Goal: Task Accomplishment & Management: Manage account settings

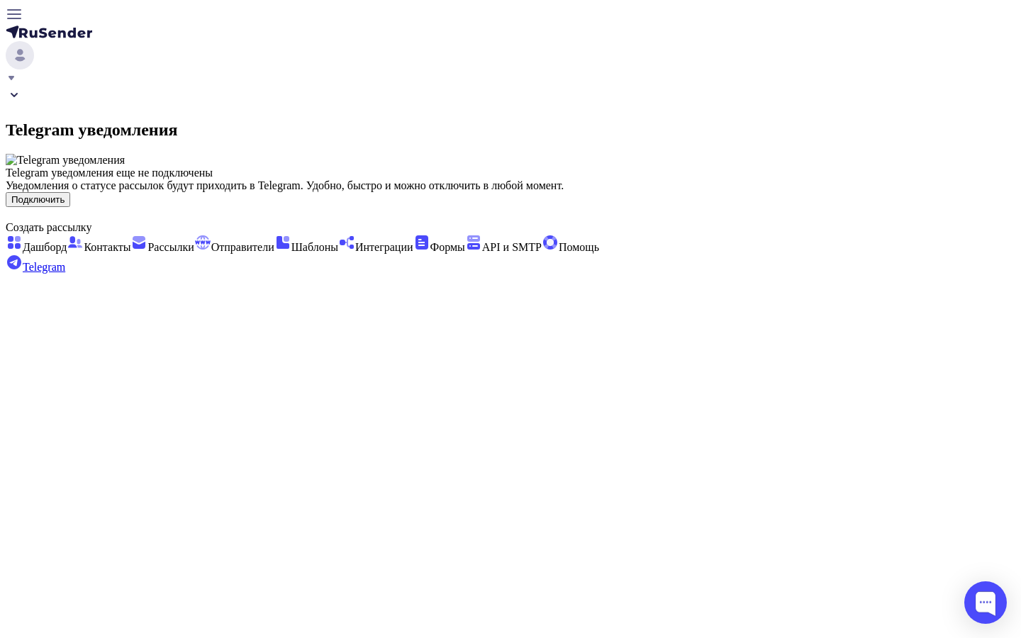
click at [70, 207] on button "Подключить" at bounding box center [38, 199] width 65 height 15
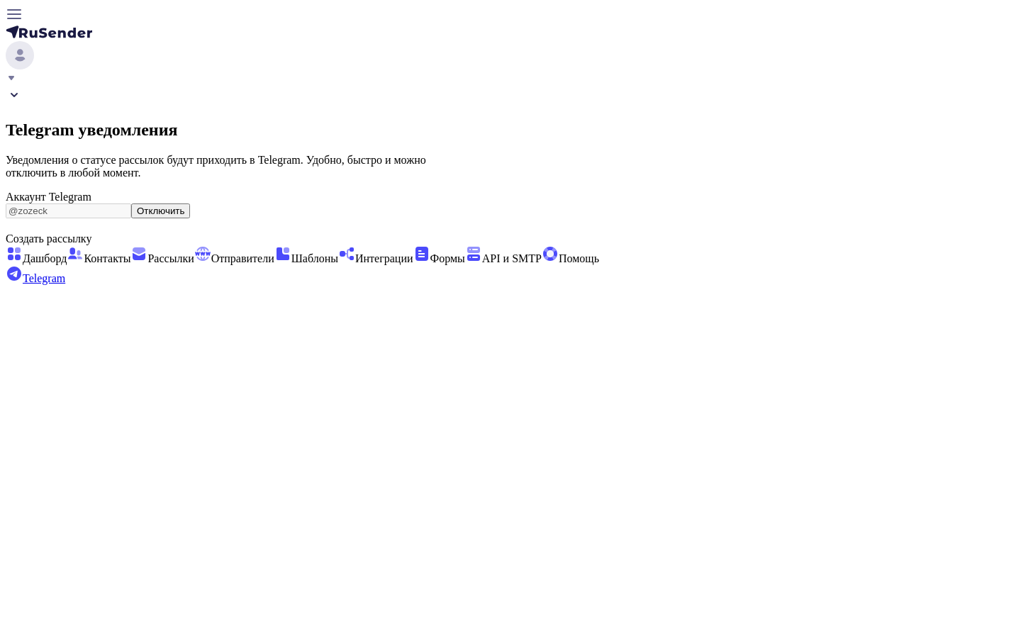
click at [274, 264] on span "Шаблоны" at bounding box center [306, 258] width 64 height 12
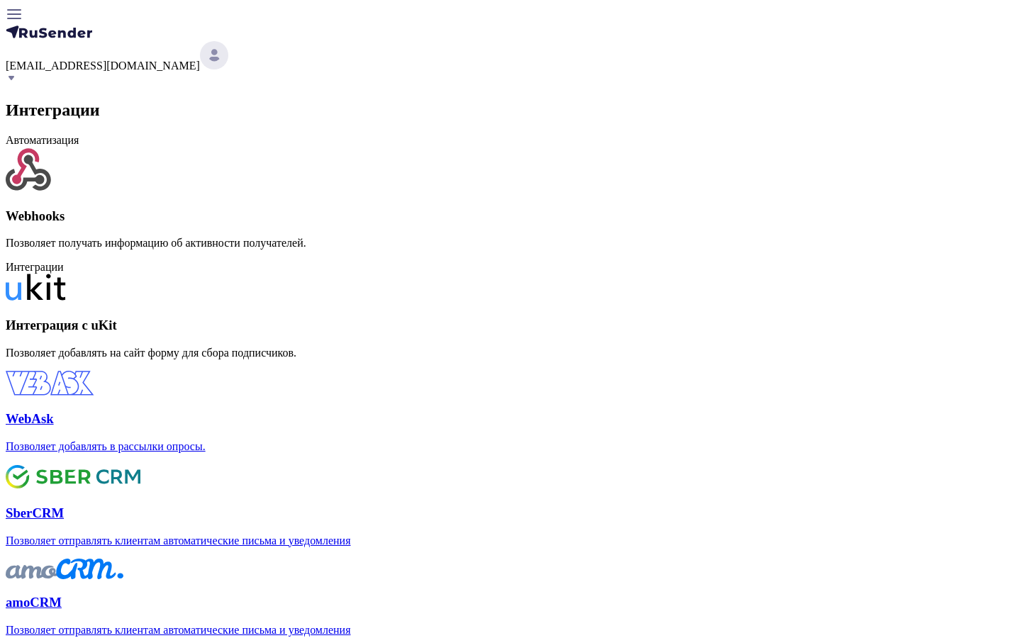
scroll to position [337, 0]
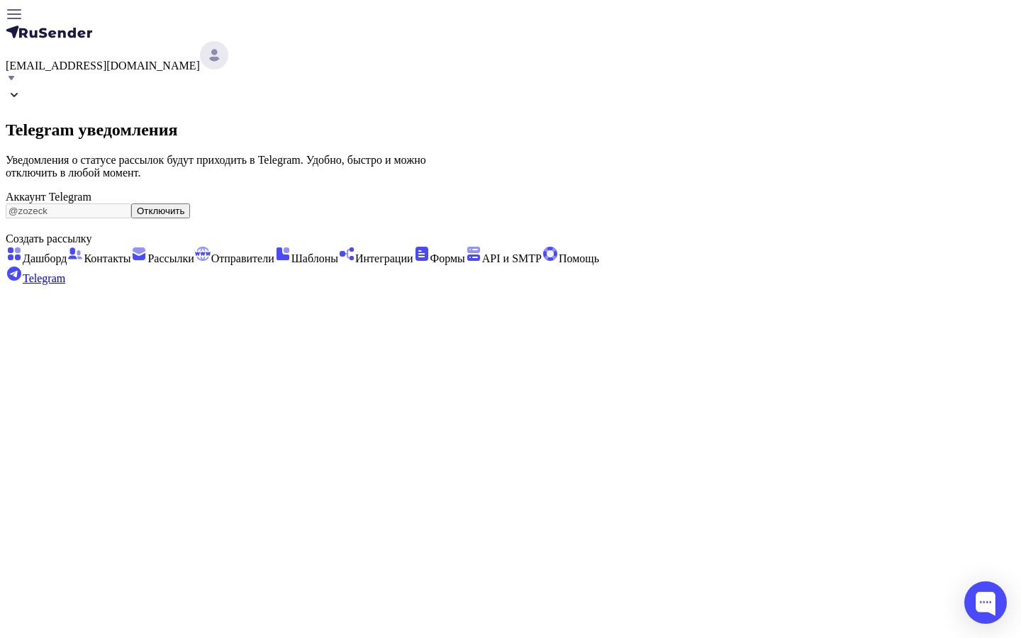
click at [830, 285] on div "prohorenkov@ucoz-team.net Telegram уведомления Уведомления о статусе рассылок б…" at bounding box center [511, 145] width 1010 height 279
click at [355, 264] on span "Интеграции" at bounding box center [384, 258] width 58 height 12
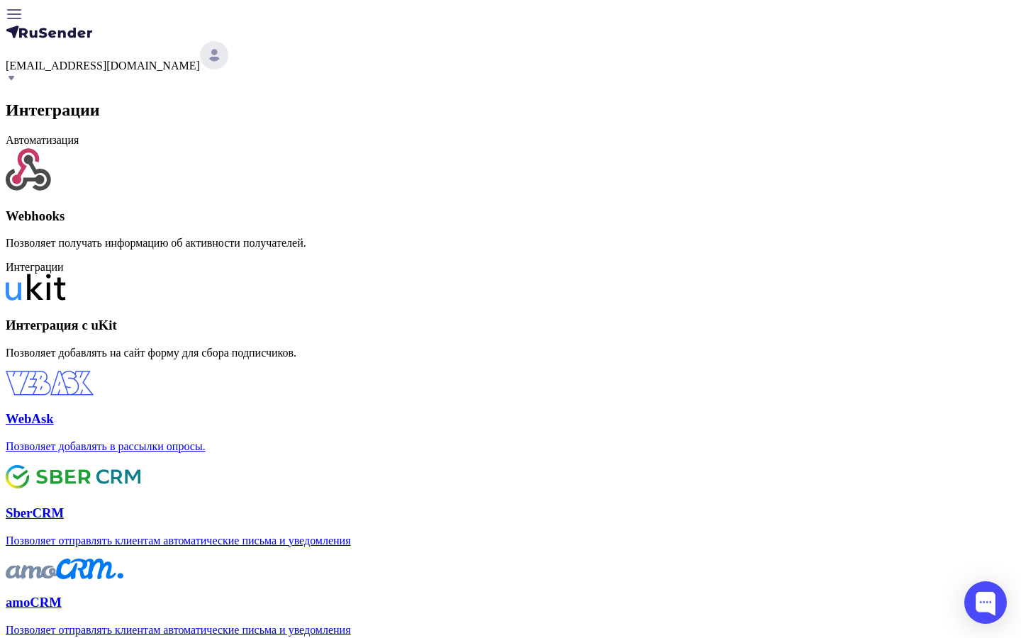
scroll to position [337, 0]
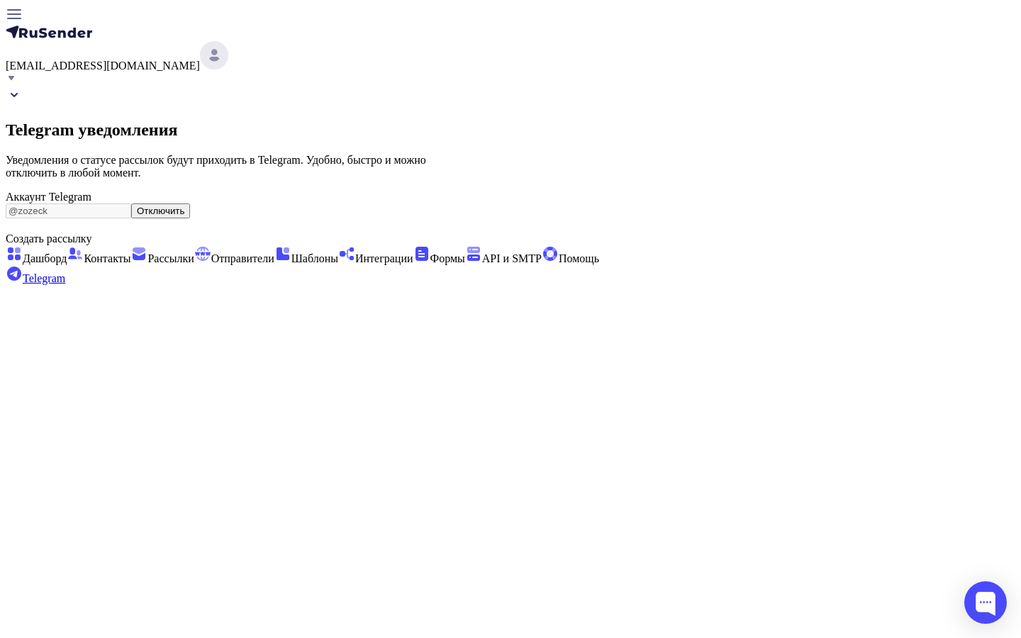
click at [338, 264] on span "Интеграции" at bounding box center [375, 258] width 75 height 12
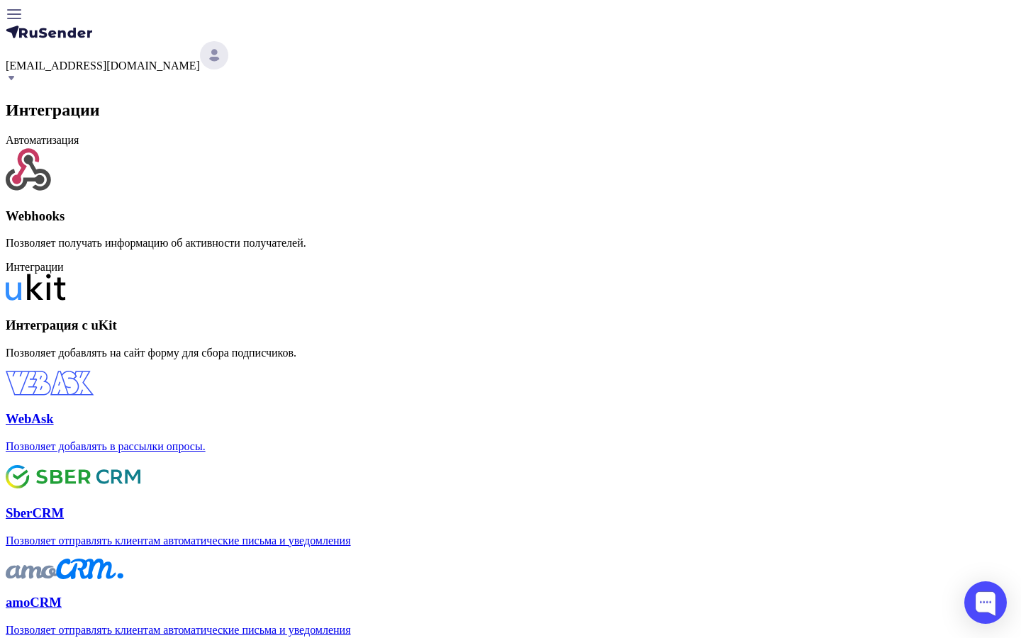
scroll to position [337, 0]
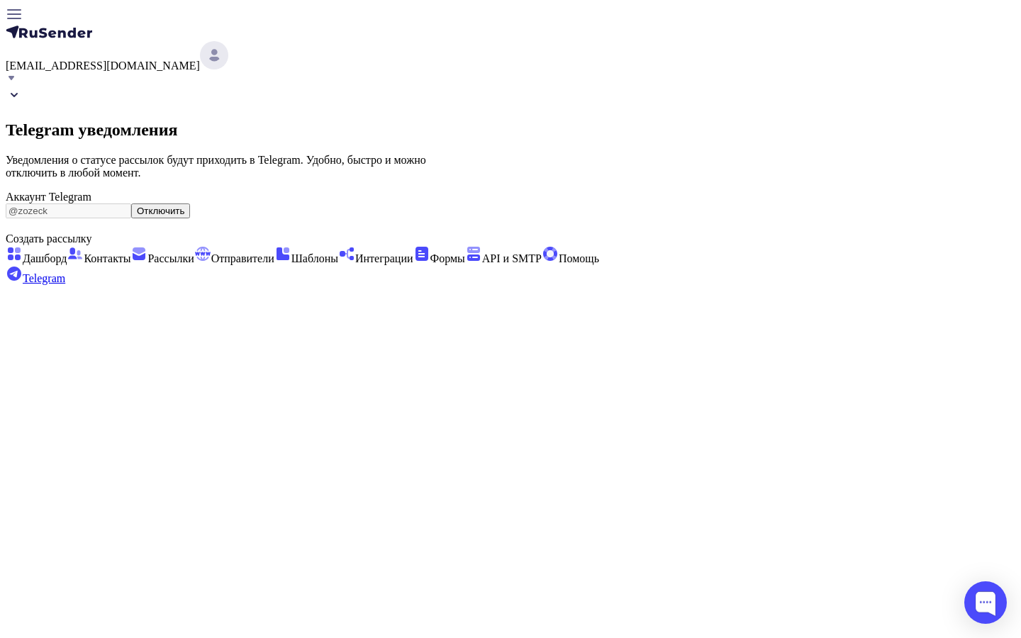
click at [190, 218] on button "Отключить" at bounding box center [160, 210] width 59 height 15
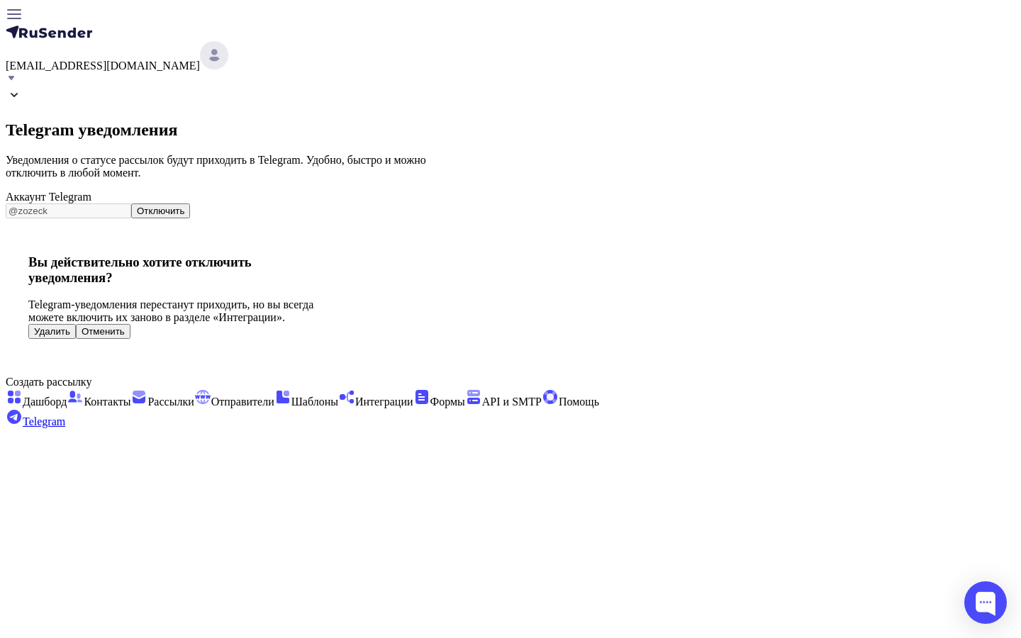
click at [76, 339] on button "Удалить" at bounding box center [52, 331] width 48 height 15
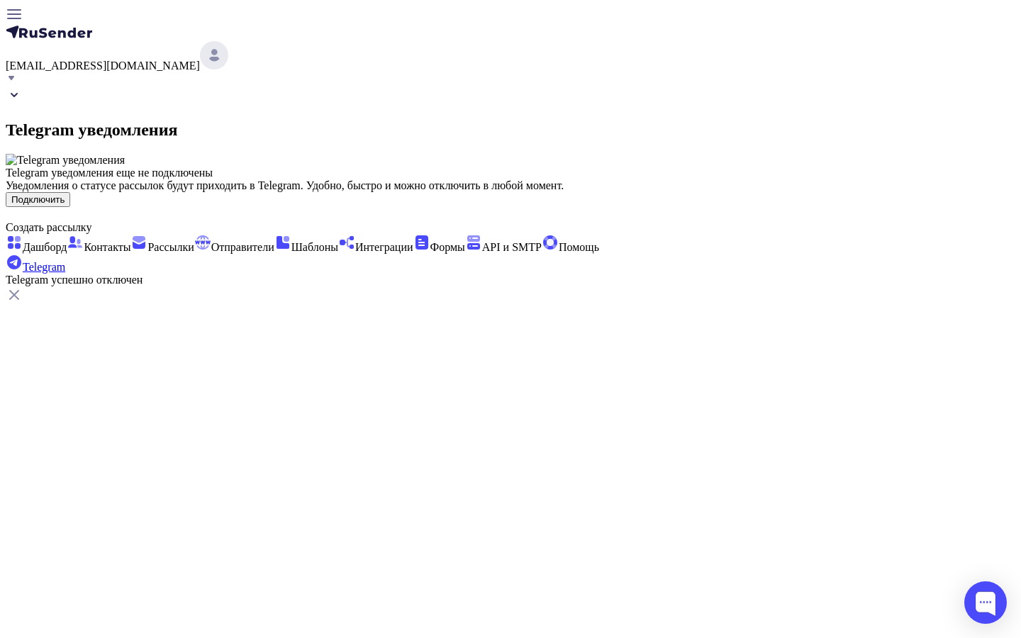
click at [355, 253] on span "Интеграции" at bounding box center [384, 247] width 58 height 12
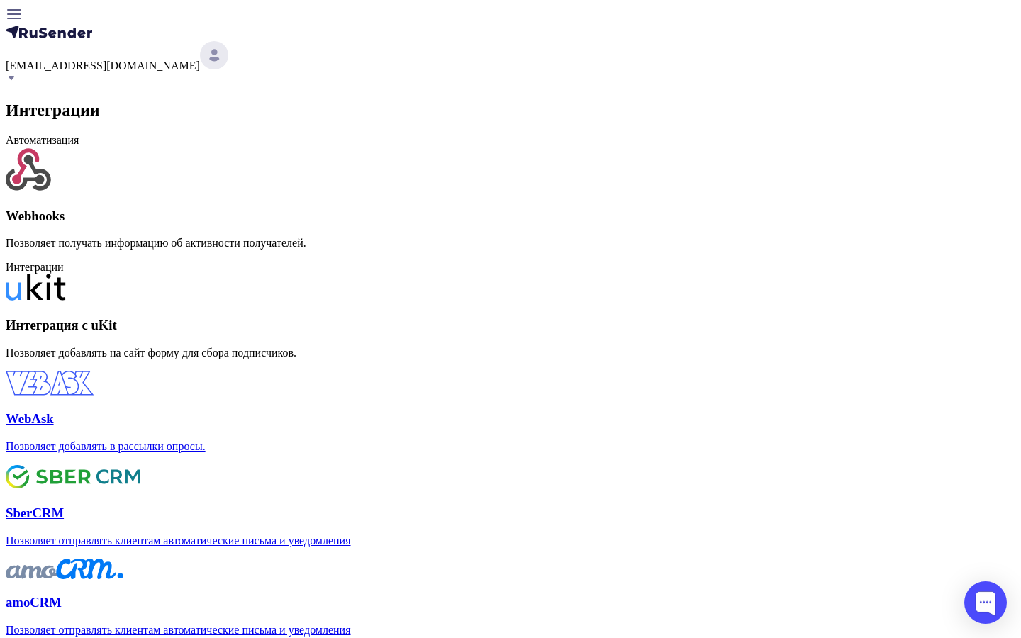
scroll to position [337, 0]
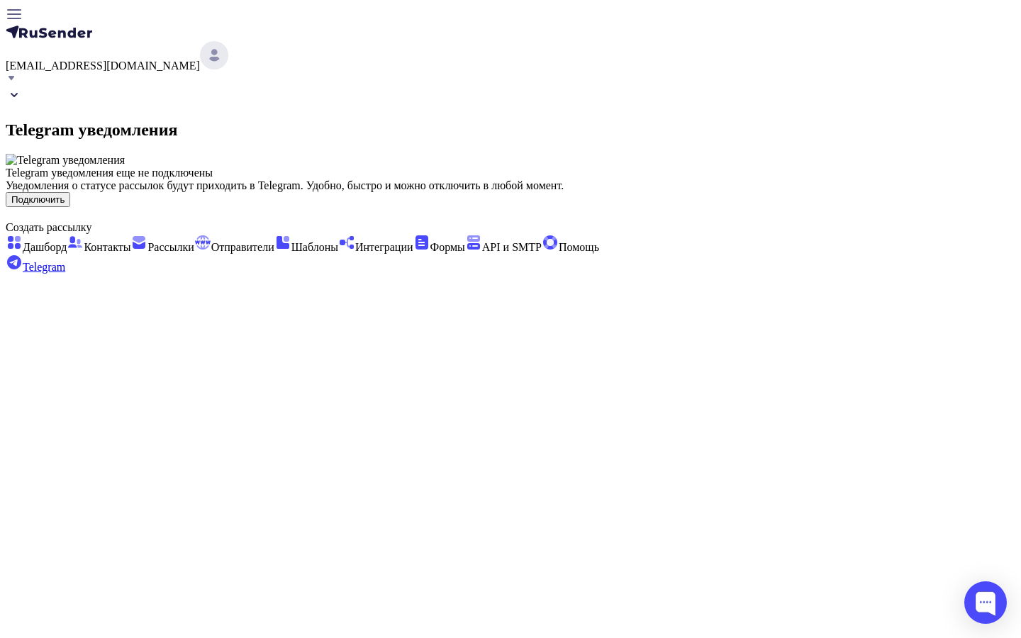
click at [338, 253] on span "Интеграции" at bounding box center [375, 247] width 75 height 12
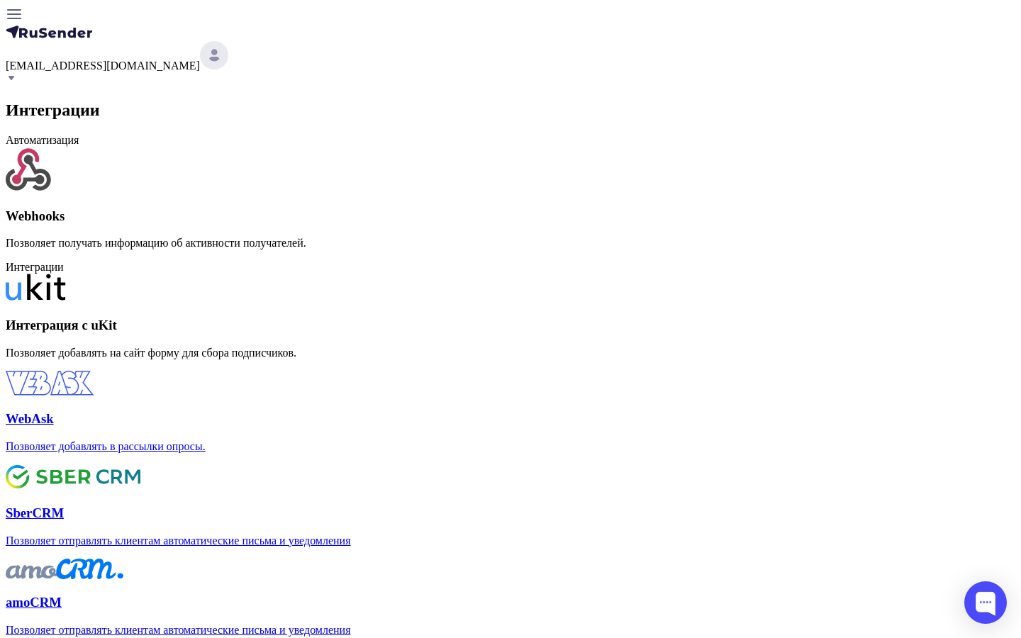
scroll to position [337, 0]
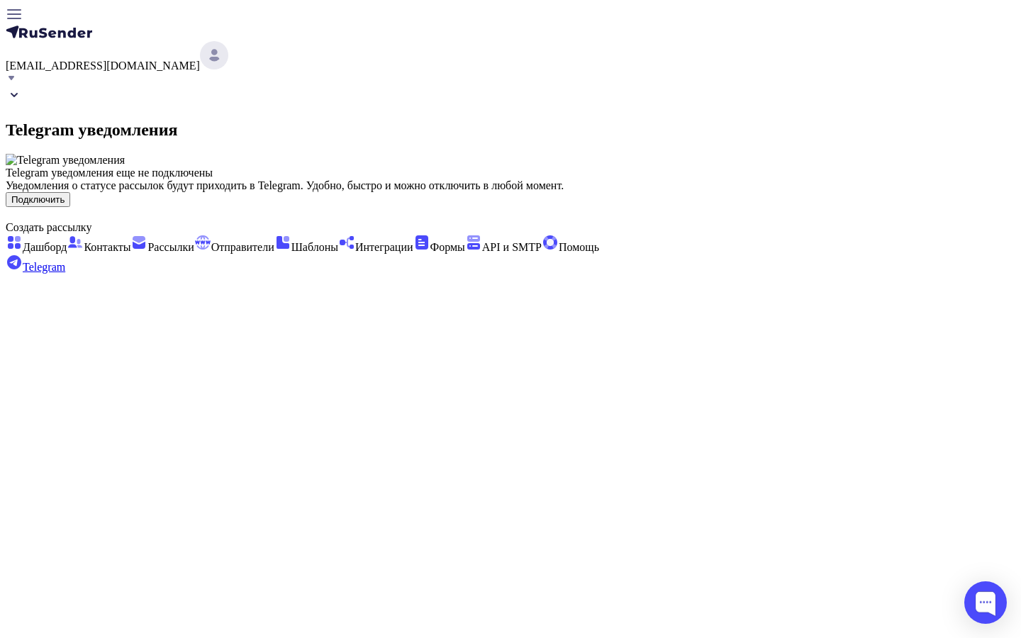
click at [147, 241] on span "Рассылки" at bounding box center [170, 247] width 46 height 12
click at [70, 207] on button "Подключить" at bounding box center [38, 199] width 65 height 15
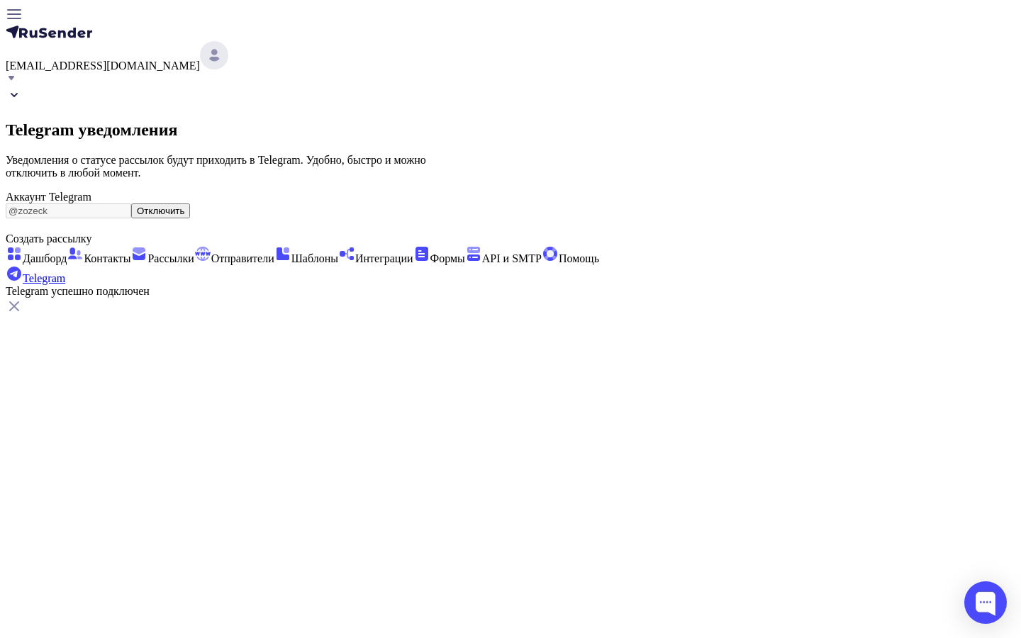
click at [147, 252] on span "Рассылки" at bounding box center [170, 258] width 46 height 12
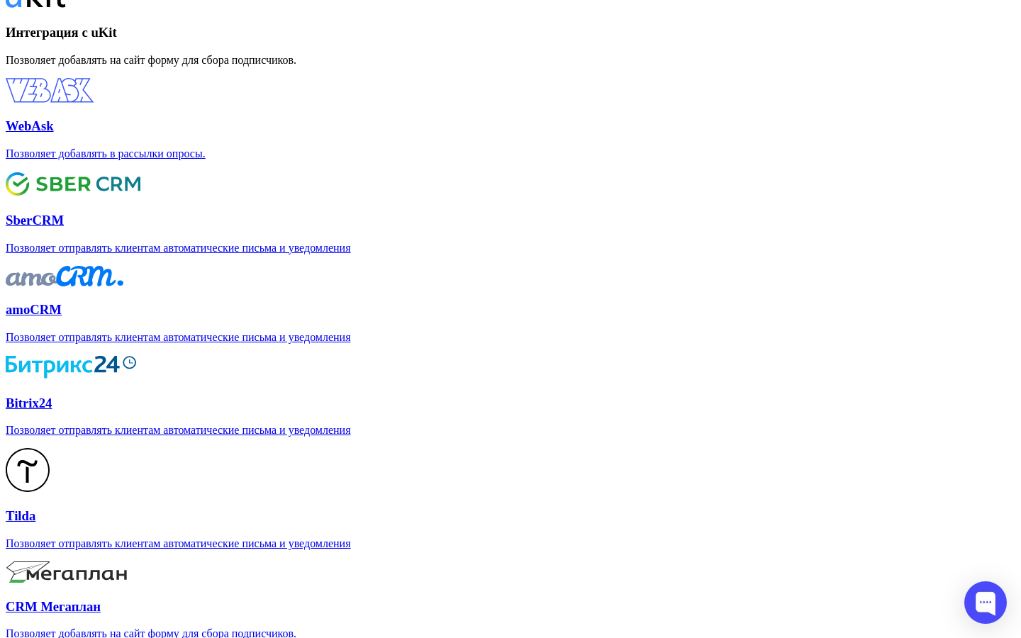
scroll to position [337, 0]
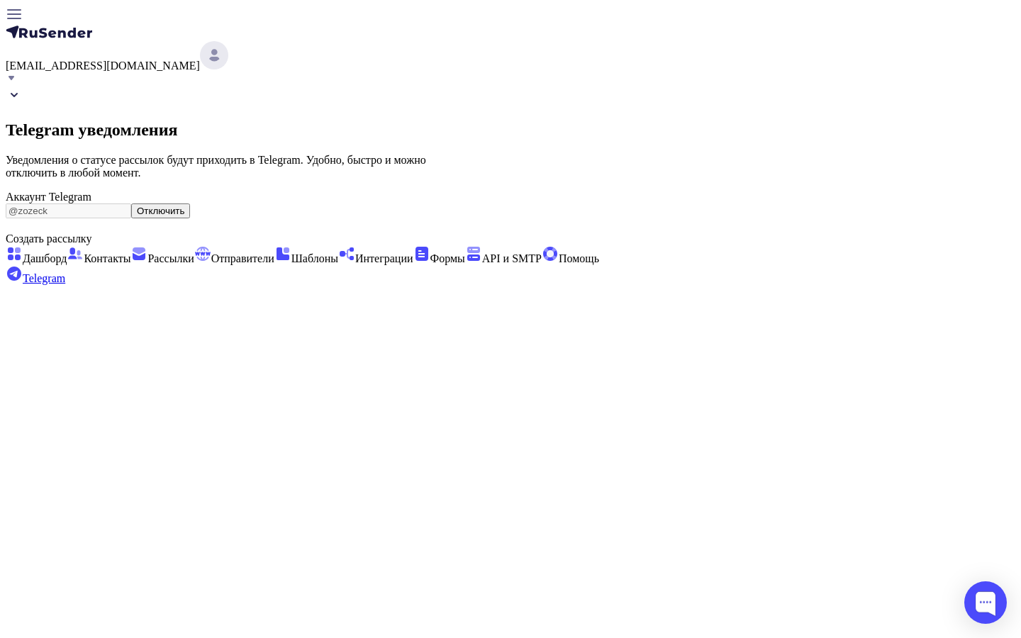
click at [190, 208] on button "Отключить" at bounding box center [160, 210] width 59 height 15
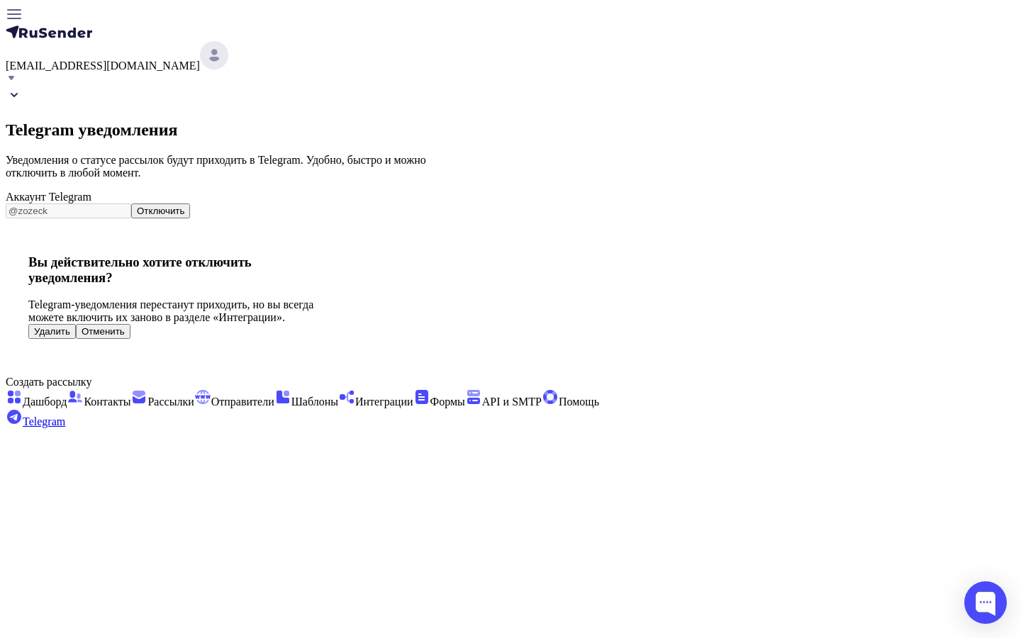
click at [76, 339] on button "Удалить" at bounding box center [52, 331] width 48 height 15
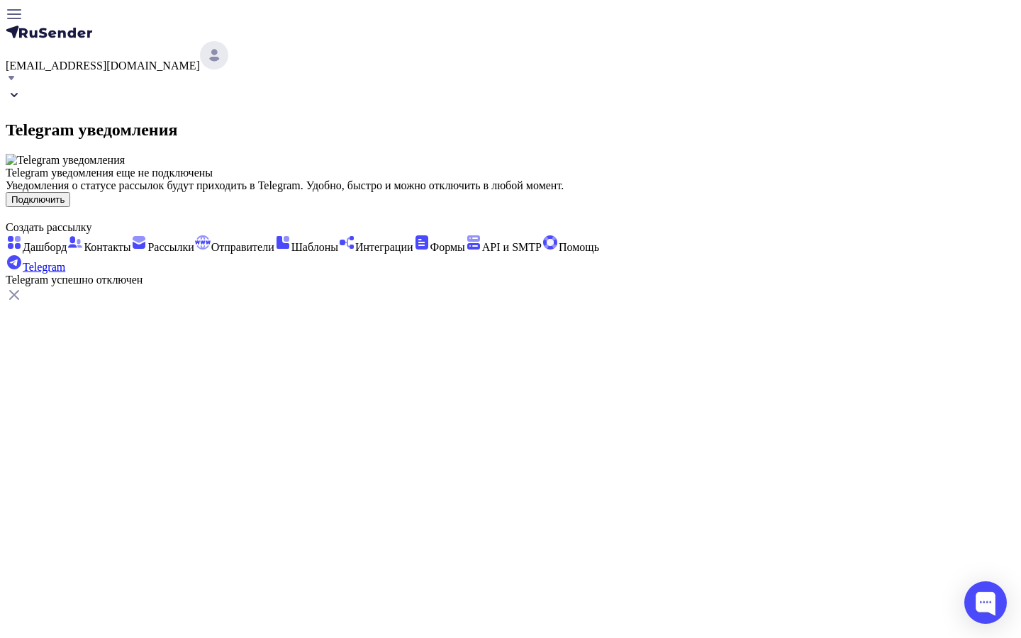
click at [130, 241] on span "Рассылки" at bounding box center [161, 247] width 63 height 12
